Goal: Find specific page/section: Find specific page/section

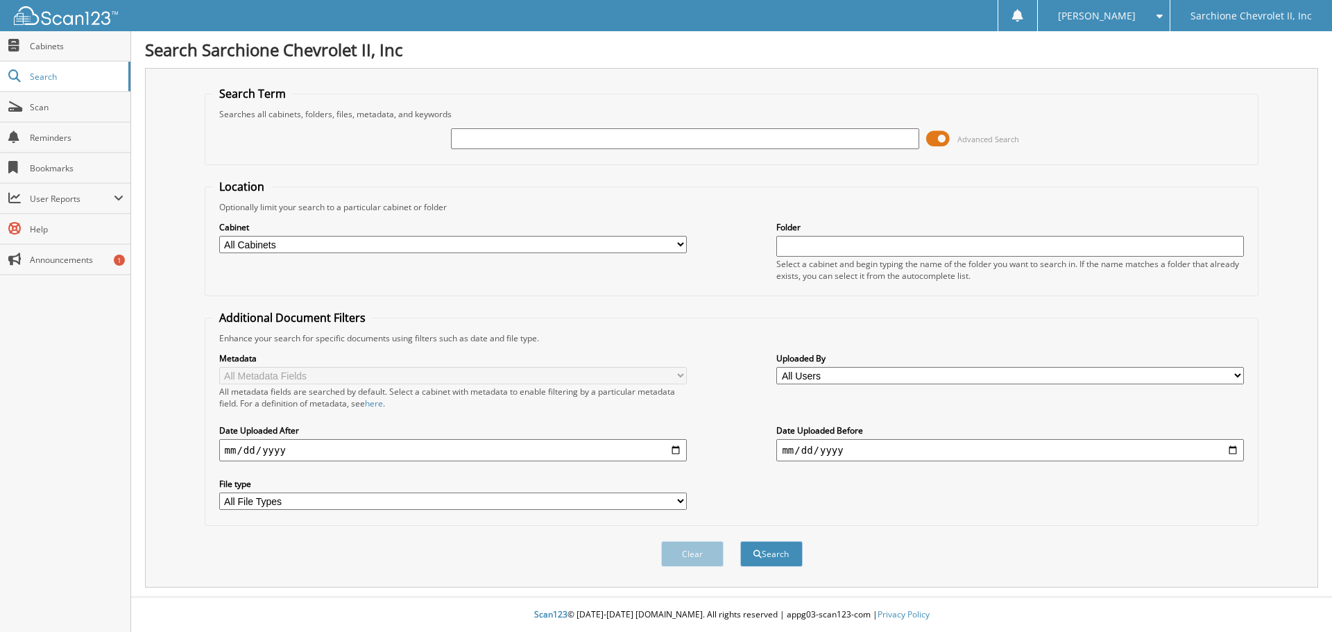
click at [643, 139] on input "text" at bounding box center [685, 138] width 468 height 21
type input "95965"
click at [740, 541] on button "Search" at bounding box center [771, 554] width 62 height 26
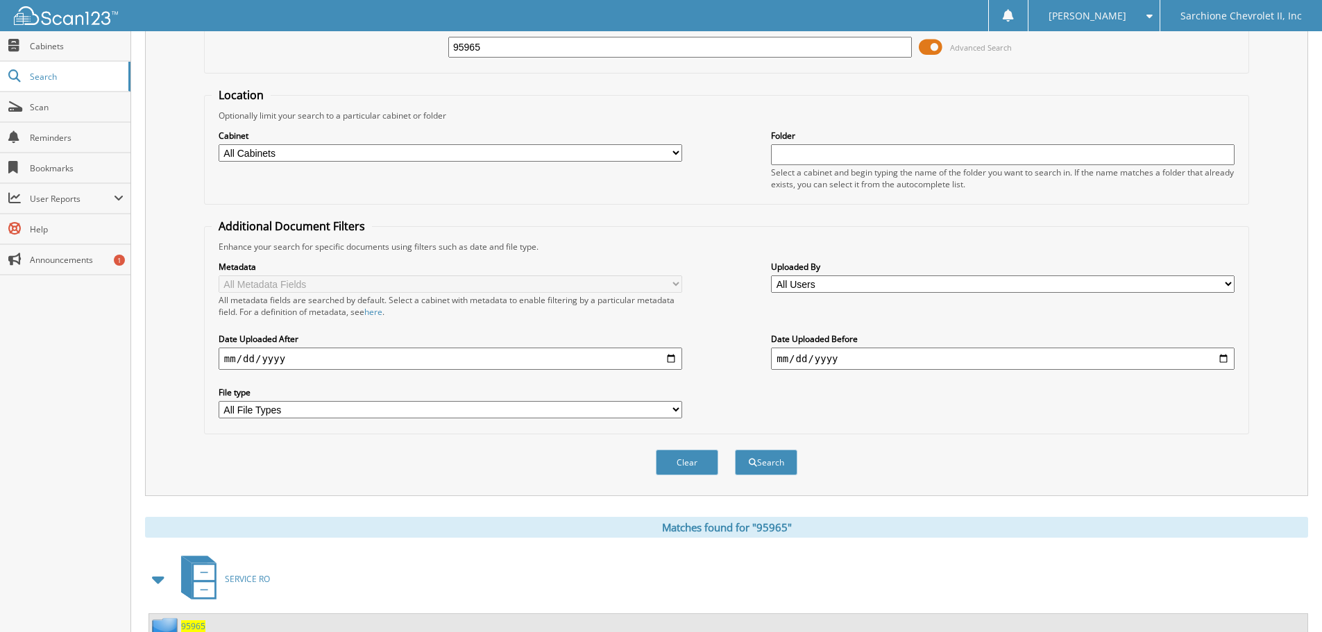
scroll to position [221, 0]
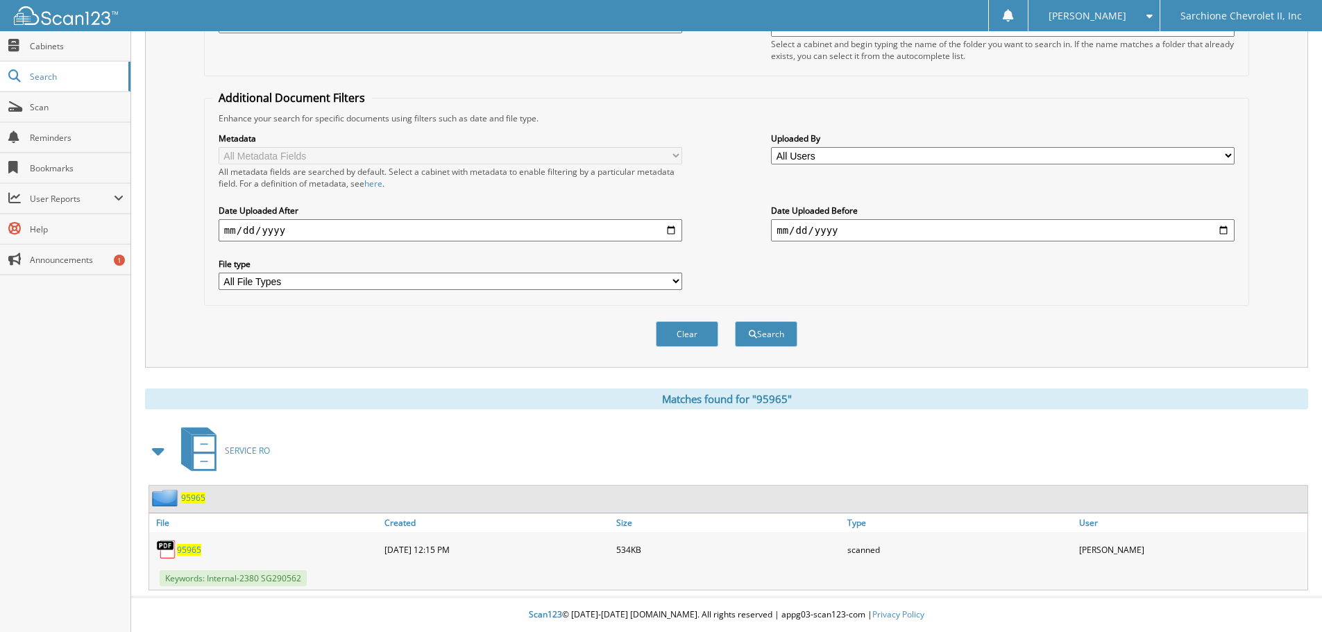
click at [189, 545] on span "95965" at bounding box center [189, 550] width 24 height 12
